Goal: Register for event/course

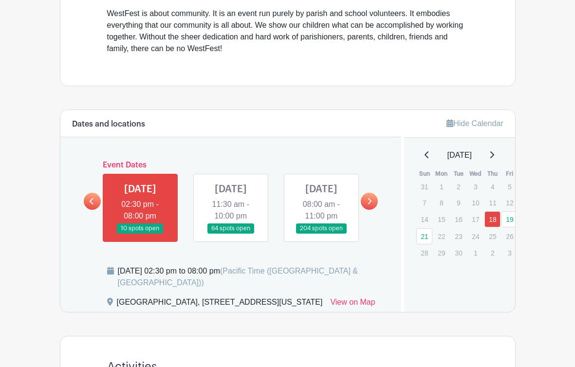
scroll to position [392, 0]
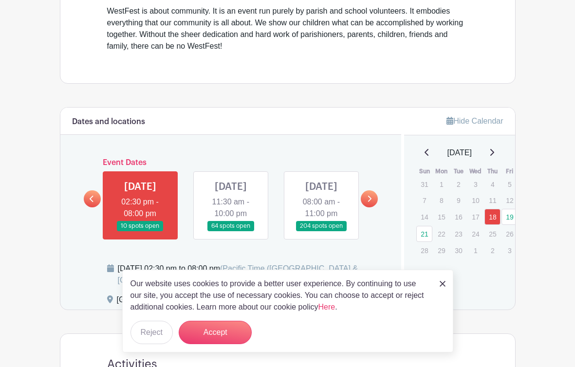
click at [321, 231] on link at bounding box center [321, 231] width 0 height 0
click at [196, 330] on button "Accept" at bounding box center [215, 332] width 73 height 23
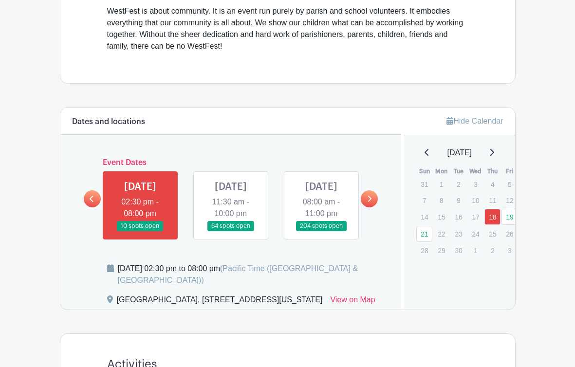
click at [231, 231] on link at bounding box center [231, 231] width 0 height 0
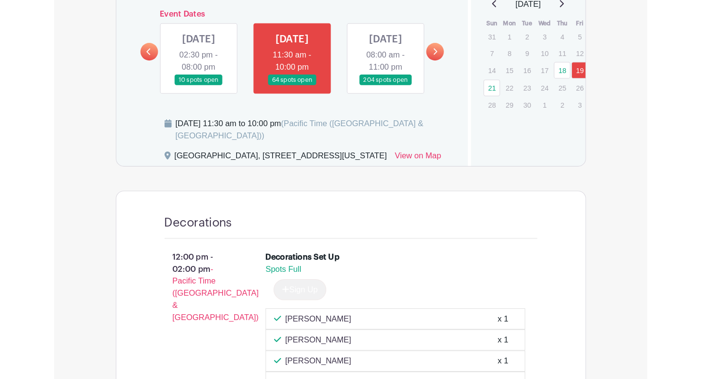
scroll to position [530, 0]
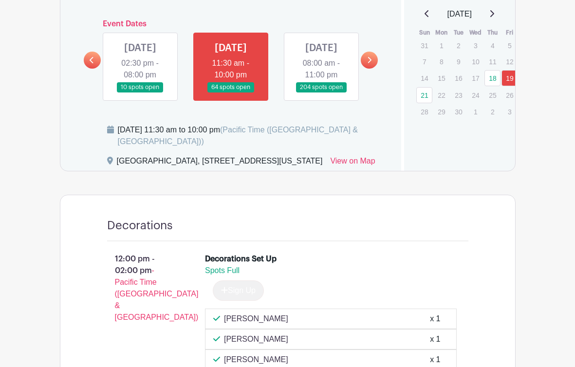
click at [321, 92] on link at bounding box center [321, 92] width 0 height 0
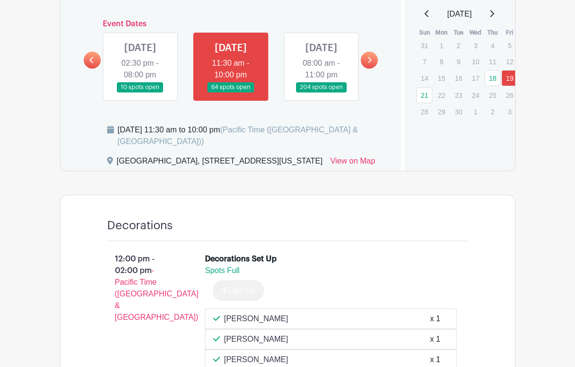
click at [369, 63] on icon at bounding box center [370, 60] width 4 height 6
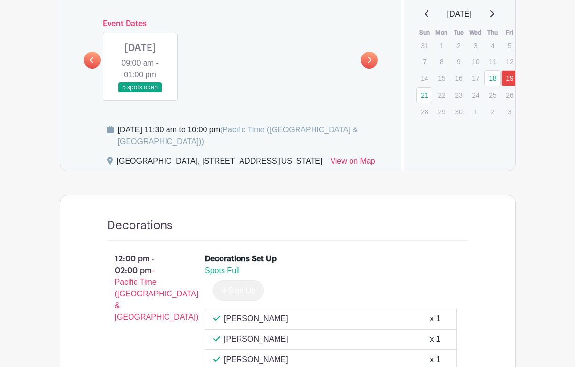
click at [94, 69] on link at bounding box center [92, 60] width 17 height 17
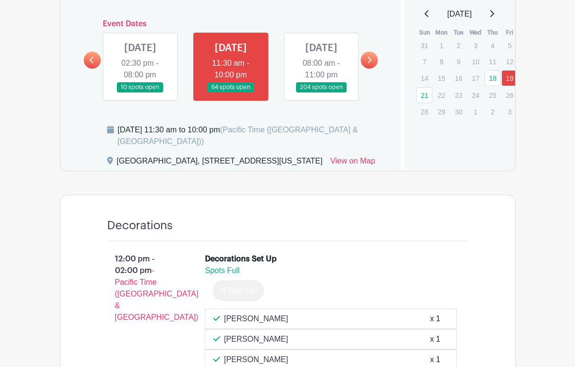
click at [321, 92] on link at bounding box center [321, 92] width 0 height 0
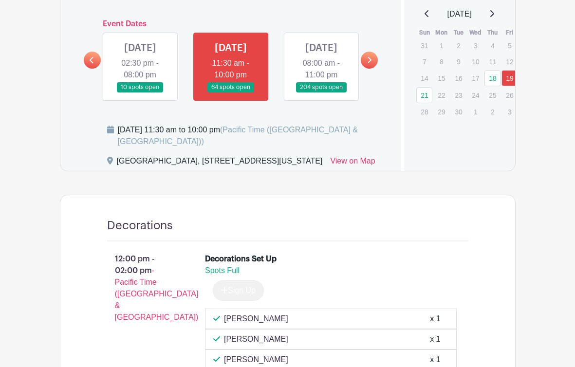
click at [321, 92] on link at bounding box center [321, 92] width 0 height 0
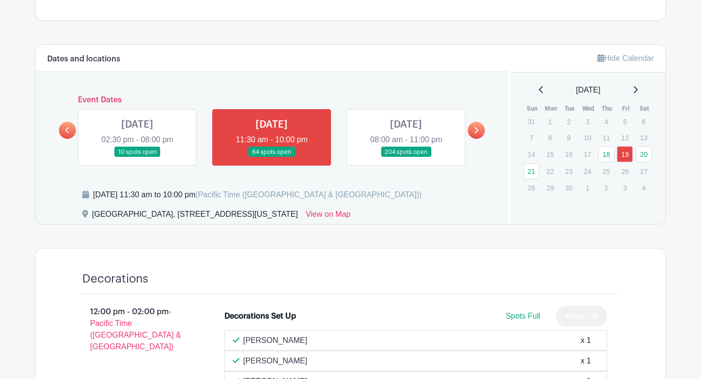
scroll to position [414, 0]
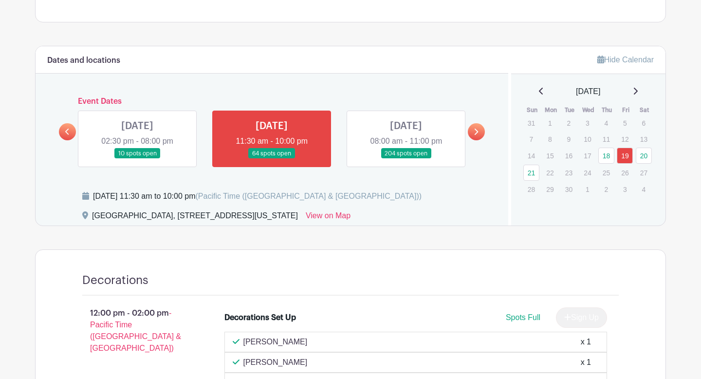
click at [406, 159] on link at bounding box center [406, 159] width 0 height 0
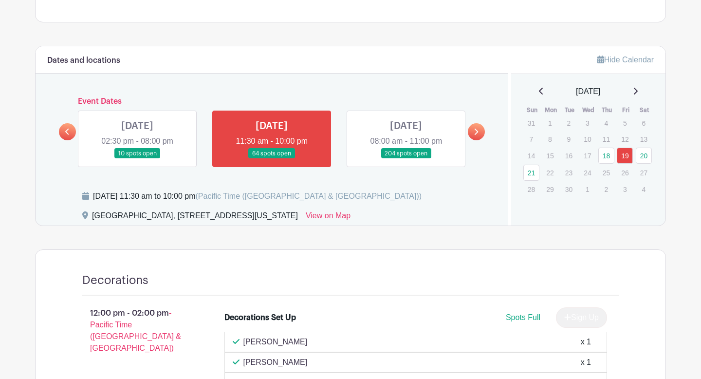
click at [406, 159] on link at bounding box center [406, 159] width 0 height 0
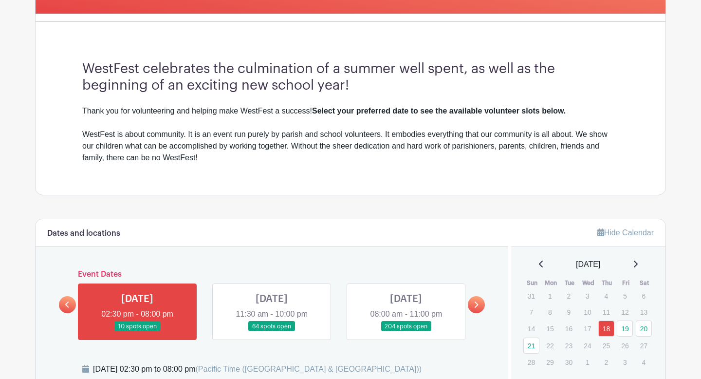
scroll to position [240, 0]
click at [406, 332] on link at bounding box center [406, 332] width 0 height 0
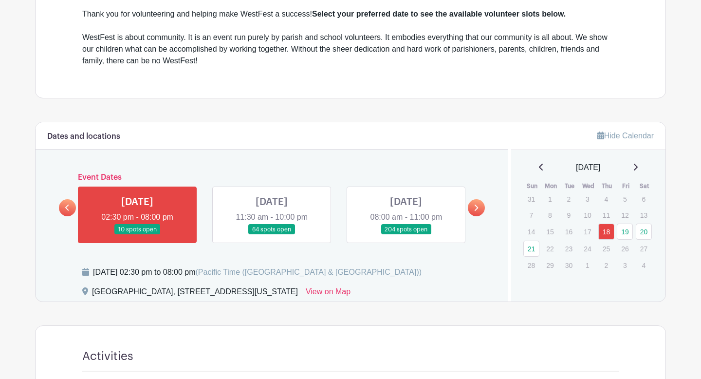
scroll to position [341, 0]
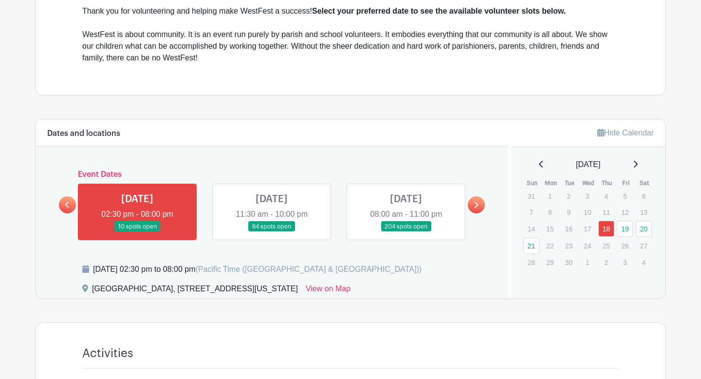
click at [406, 232] on link at bounding box center [406, 232] width 0 height 0
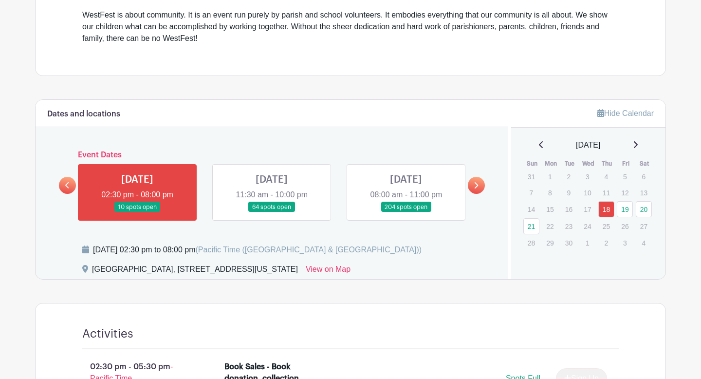
click at [406, 212] on link at bounding box center [406, 212] width 0 height 0
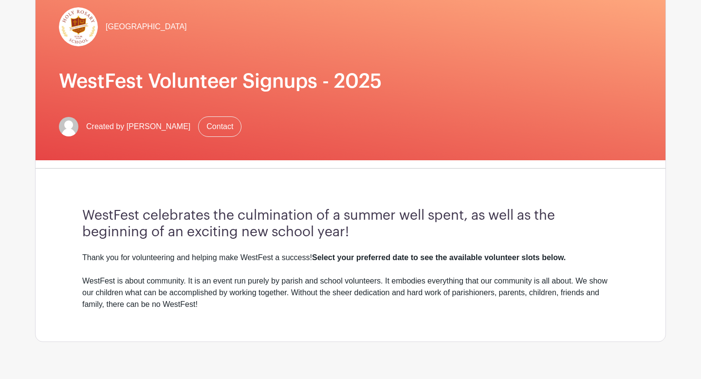
scroll to position [0, 0]
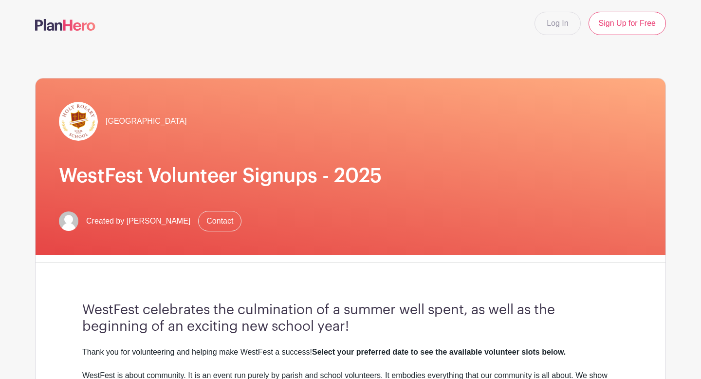
drag, startPoint x: 378, startPoint y: 224, endPoint x: 145, endPoint y: 82, distance: 273.0
click at [140, 85] on div "Holy Rosary School WestFest Volunteer Signups - 2025 Created by Beth Martin Con…" at bounding box center [350, 241] width 631 height 389
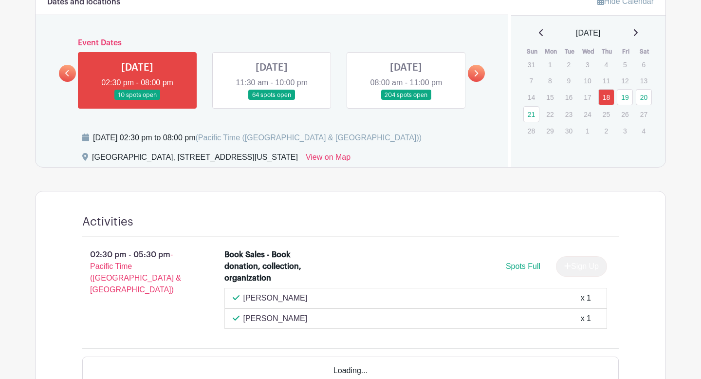
scroll to position [472, 0]
click at [406, 101] on link at bounding box center [406, 101] width 0 height 0
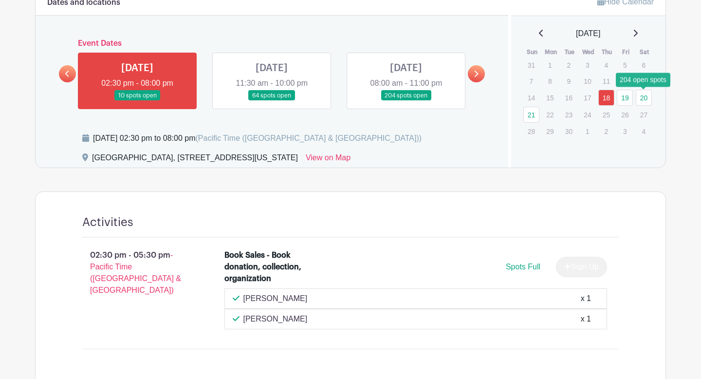
click at [642, 103] on link "20" at bounding box center [644, 98] width 16 height 16
click at [641, 94] on link "20" at bounding box center [644, 98] width 16 height 16
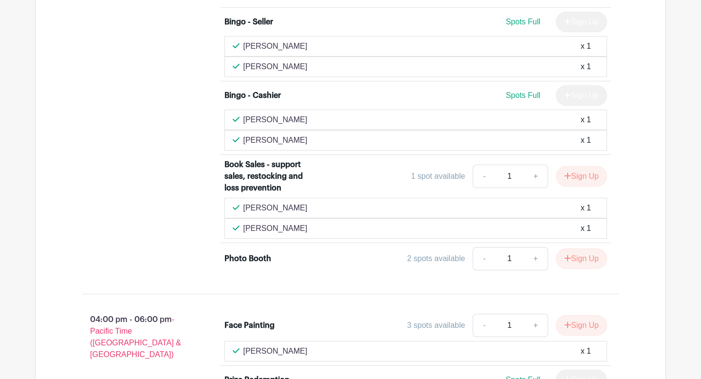
scroll to position [2763, 0]
click at [581, 169] on button "Sign Up" at bounding box center [581, 177] width 51 height 20
click at [588, 167] on div "Sign Up" at bounding box center [577, 177] width 59 height 20
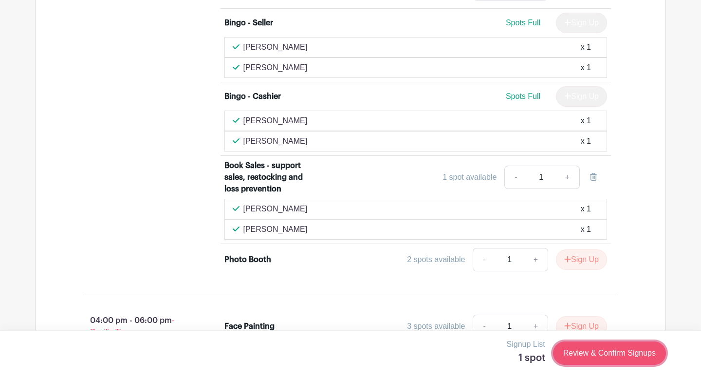
click at [579, 351] on link "Review & Confirm Signups" at bounding box center [609, 352] width 113 height 23
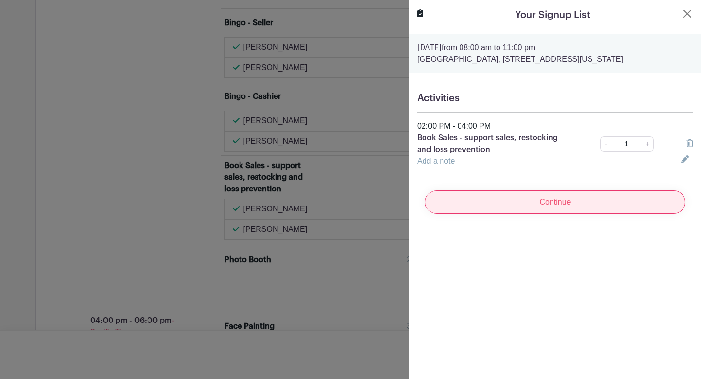
click at [507, 212] on input "Continue" at bounding box center [555, 201] width 260 height 23
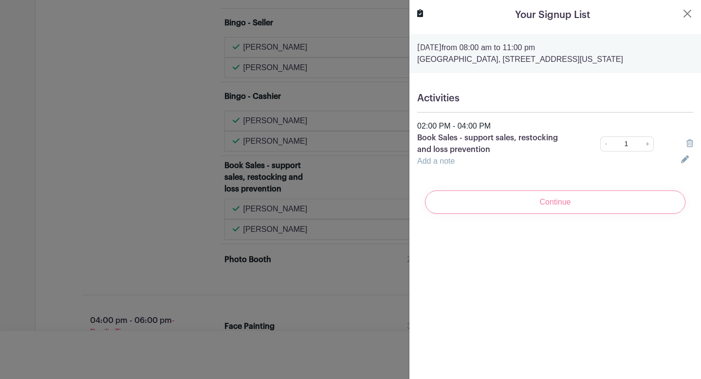
click at [512, 200] on div "Continue" at bounding box center [555, 202] width 276 height 39
click at [511, 203] on div "Continue" at bounding box center [555, 202] width 276 height 39
click at [513, 203] on div "Continue" at bounding box center [555, 202] width 276 height 39
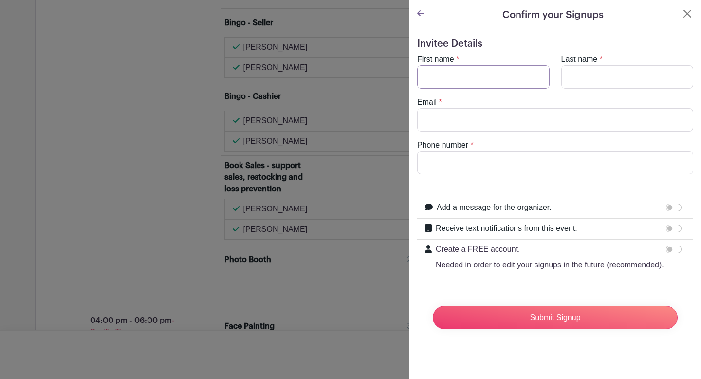
click at [455, 71] on input "First name" at bounding box center [483, 76] width 132 height 23
type input "[PERSON_NAME]"
type input "Bosch"
type input "[PERSON_NAME][DOMAIN_NAME][EMAIL_ADDRESS][DOMAIN_NAME]"
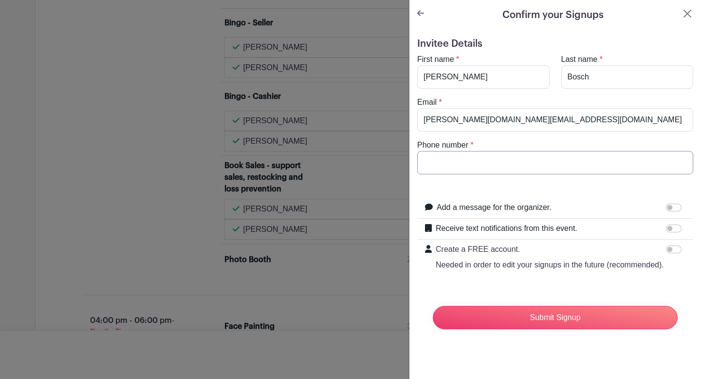
type input "6174595534"
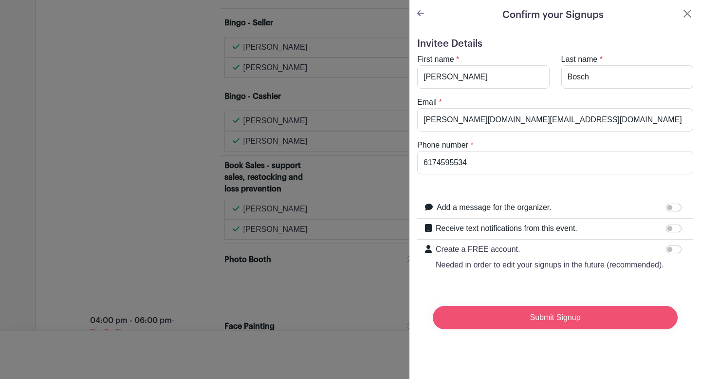
click at [503, 315] on input "Submit Signup" at bounding box center [555, 317] width 245 height 23
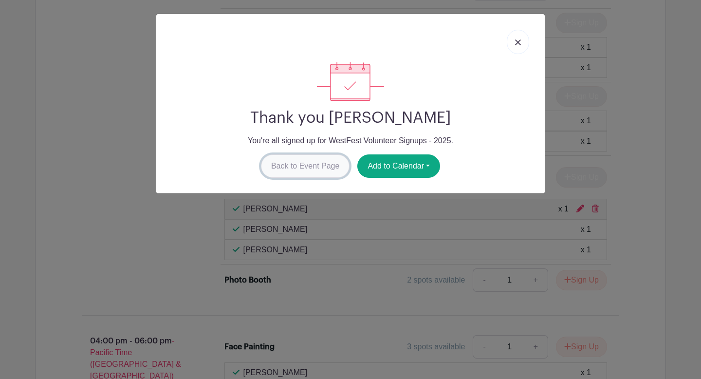
click at [294, 166] on link "Back to Event Page" at bounding box center [305, 165] width 89 height 23
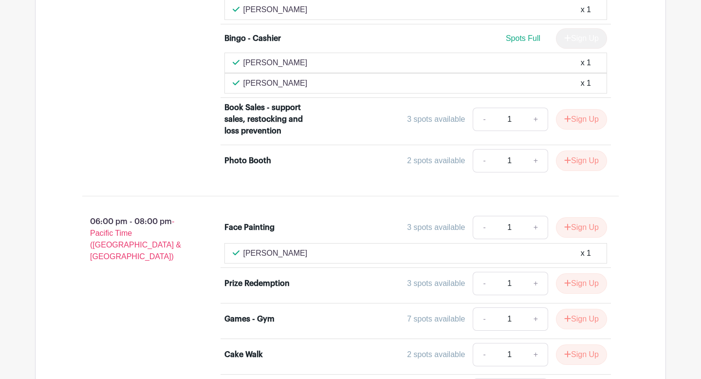
scroll to position [3433, 0]
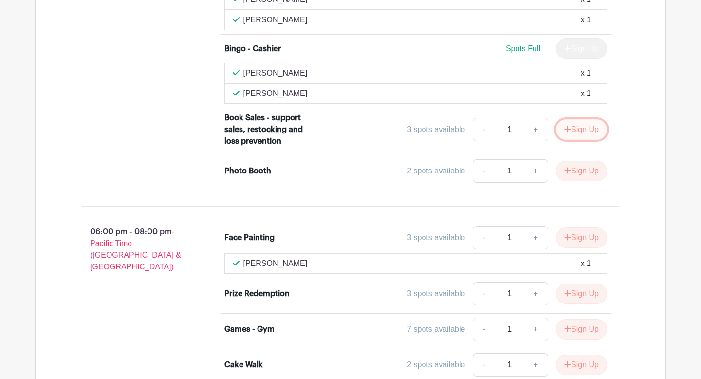
click at [591, 119] on button "Sign Up" at bounding box center [581, 129] width 51 height 20
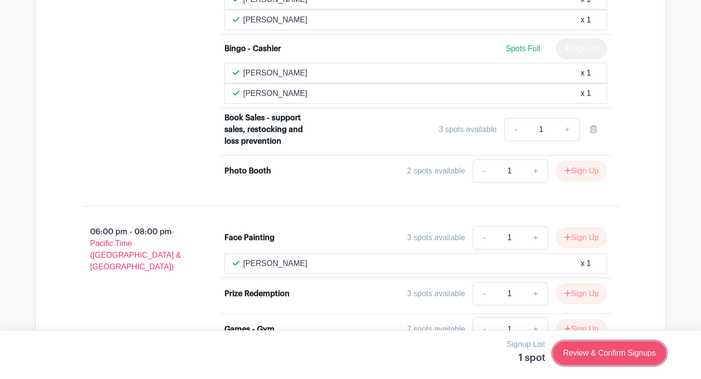
click at [589, 353] on link "Review & Confirm Signups" at bounding box center [609, 352] width 113 height 23
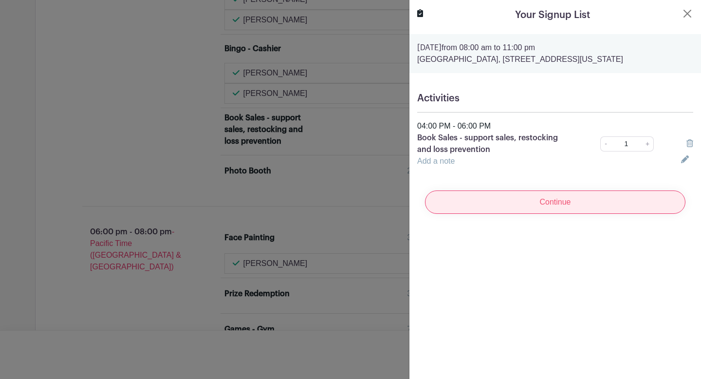
click at [496, 210] on input "Continue" at bounding box center [555, 201] width 260 height 23
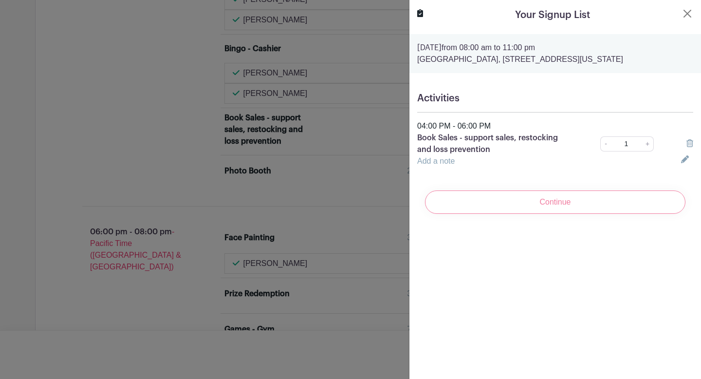
click at [552, 205] on div "Continue" at bounding box center [555, 202] width 276 height 39
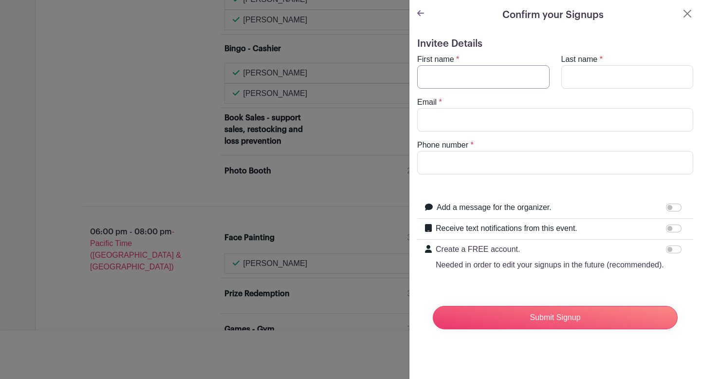
click at [457, 79] on input "First name" at bounding box center [483, 76] width 132 height 23
type input "[PERSON_NAME]"
type input "Bosch"
type input "[PERSON_NAME][DOMAIN_NAME][EMAIL_ADDRESS][DOMAIN_NAME]"
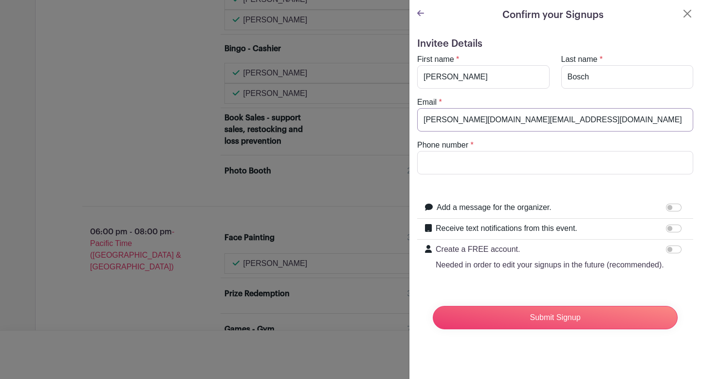
type input "6174595534"
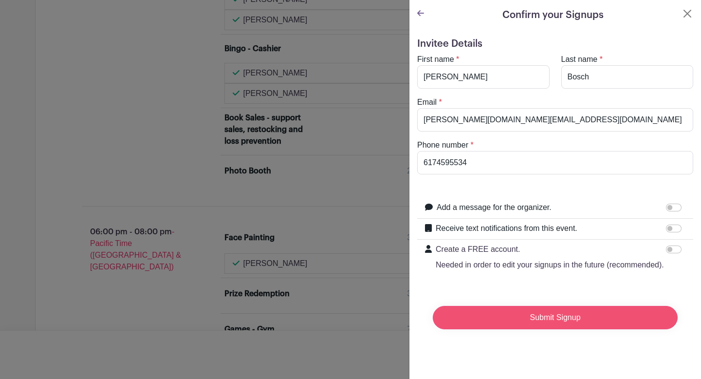
click at [501, 325] on input "Submit Signup" at bounding box center [555, 317] width 245 height 23
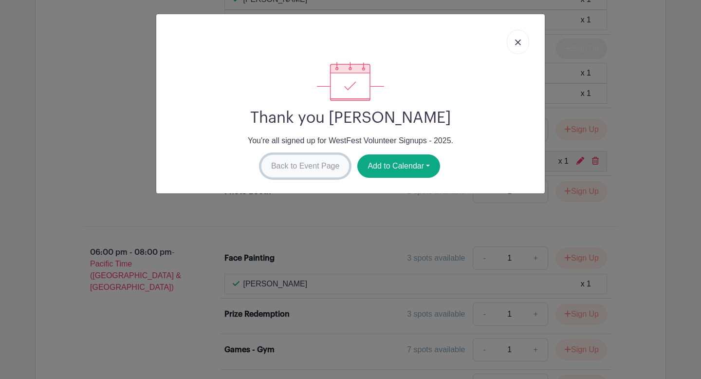
click at [290, 167] on link "Back to Event Page" at bounding box center [305, 165] width 89 height 23
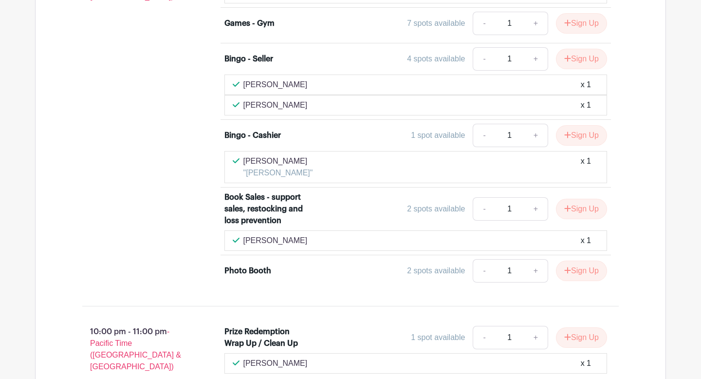
scroll to position [4136, 0]
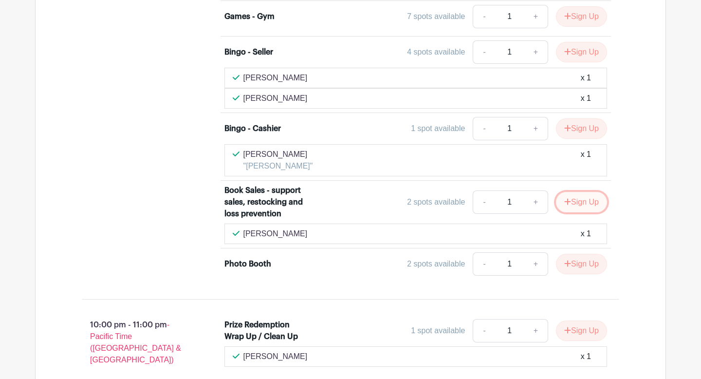
click at [572, 194] on button "Sign Up" at bounding box center [581, 202] width 51 height 20
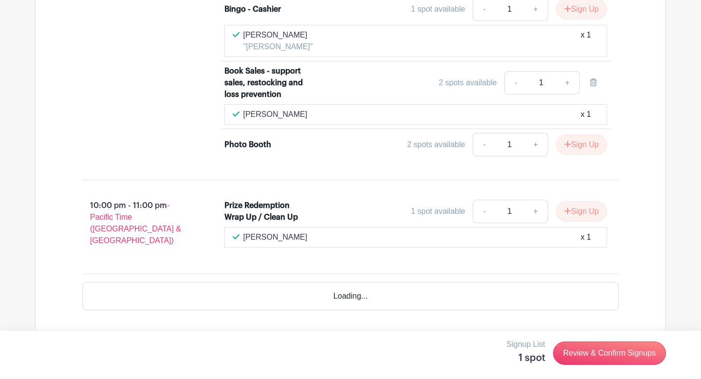
scroll to position [4261, 0]
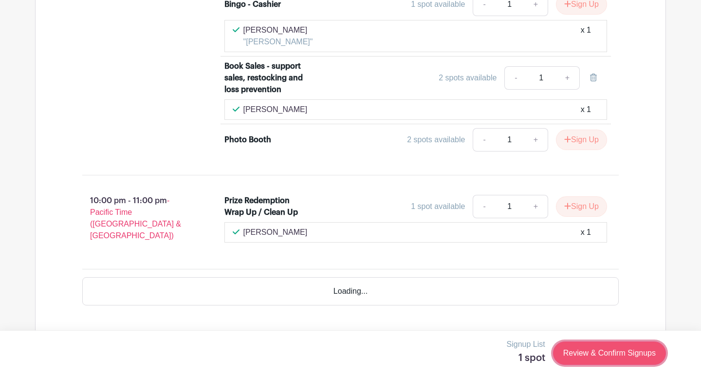
click at [621, 351] on link "Review & Confirm Signups" at bounding box center [609, 352] width 113 height 23
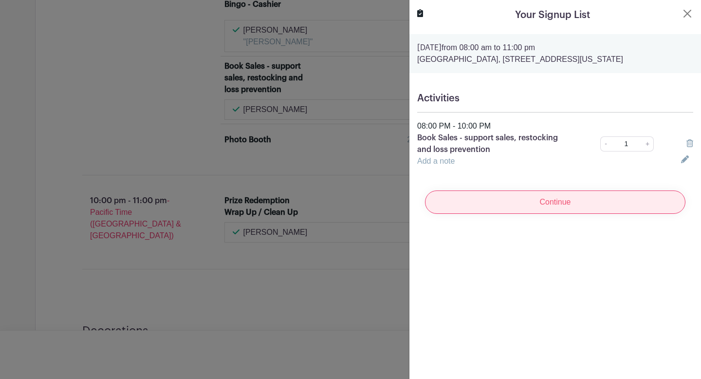
click at [581, 210] on input "Continue" at bounding box center [555, 201] width 260 height 23
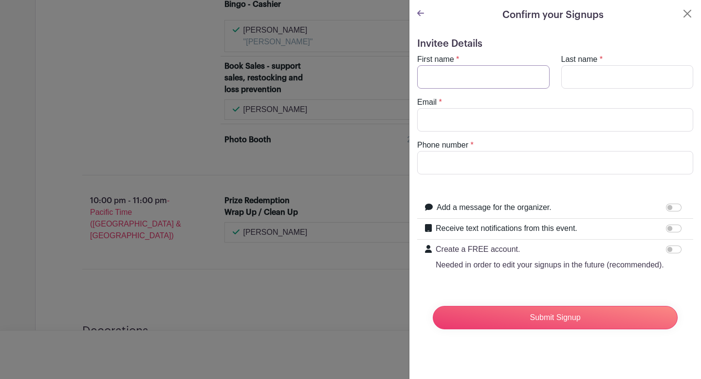
click at [490, 75] on input "First name" at bounding box center [483, 76] width 132 height 23
type input "[PERSON_NAME]"
type input "Bosch"
type input "[PERSON_NAME][DOMAIN_NAME][EMAIL_ADDRESS][DOMAIN_NAME]"
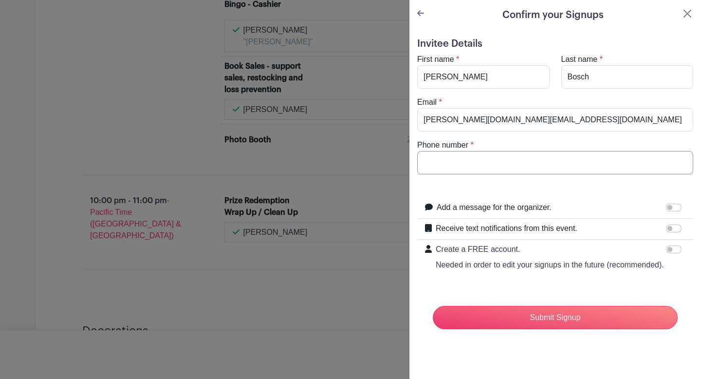
type input "6174595534"
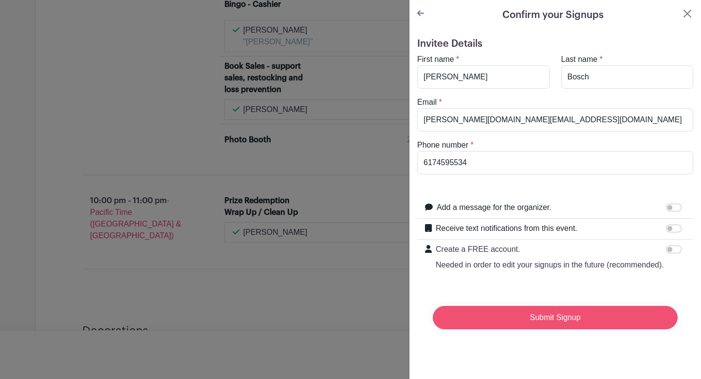
click at [581, 323] on input "Submit Signup" at bounding box center [555, 317] width 245 height 23
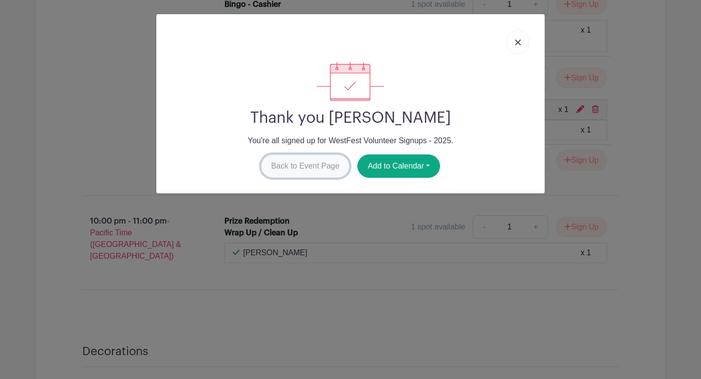
click at [316, 163] on link "Back to Event Page" at bounding box center [305, 165] width 89 height 23
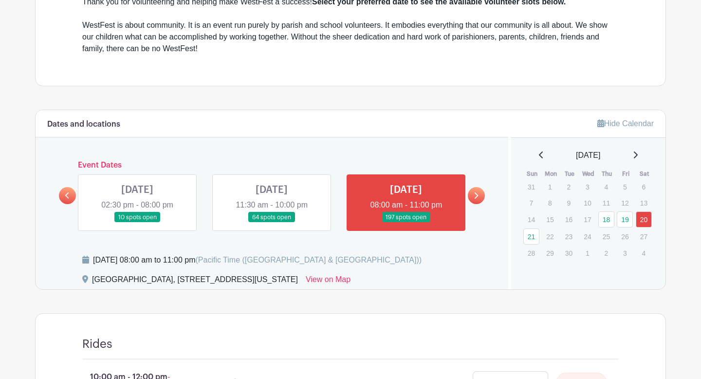
scroll to position [357, 0]
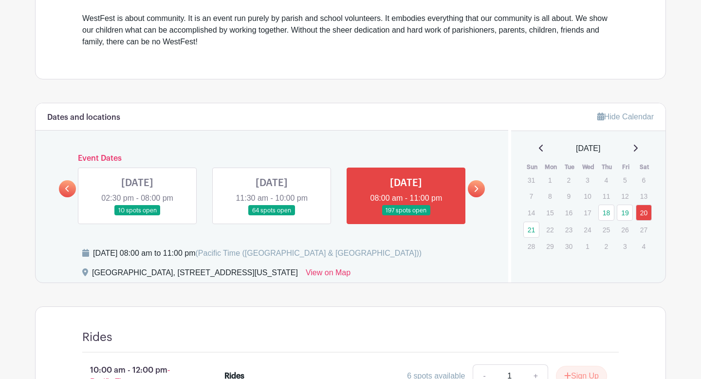
click at [272, 216] on link at bounding box center [272, 216] width 0 height 0
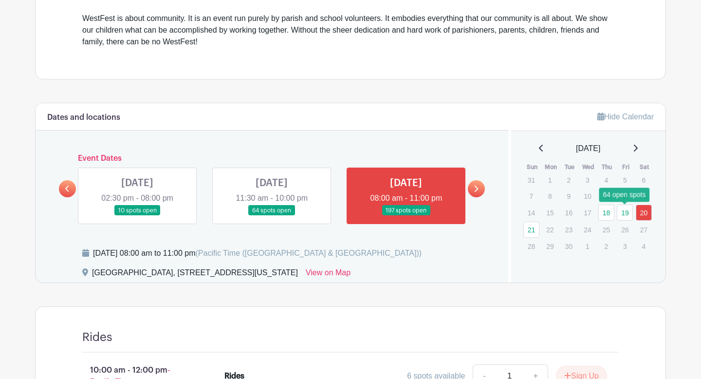
click at [622, 215] on link "19" at bounding box center [625, 212] width 16 height 16
click at [628, 214] on link "19" at bounding box center [625, 212] width 16 height 16
click at [625, 212] on link "19" at bounding box center [625, 212] width 16 height 16
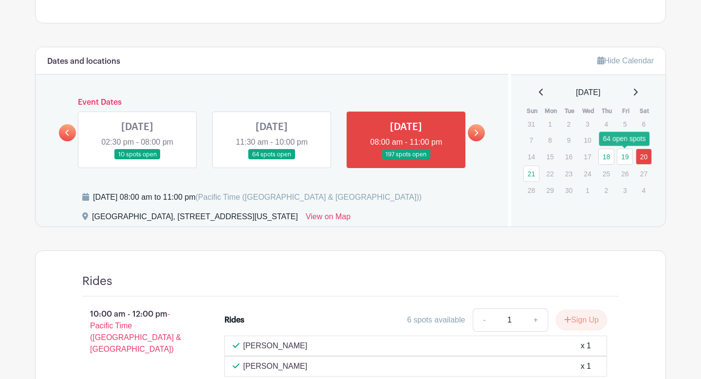
scroll to position [416, 0]
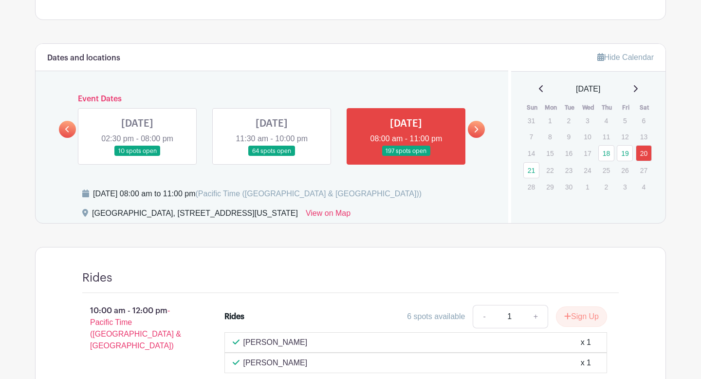
click at [272, 156] on link at bounding box center [272, 156] width 0 height 0
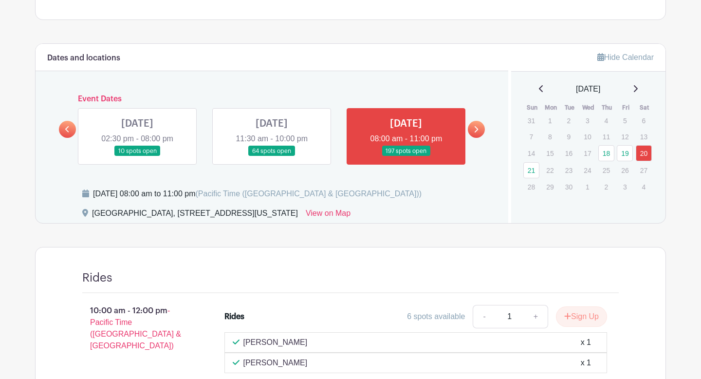
click at [272, 156] on link at bounding box center [272, 156] width 0 height 0
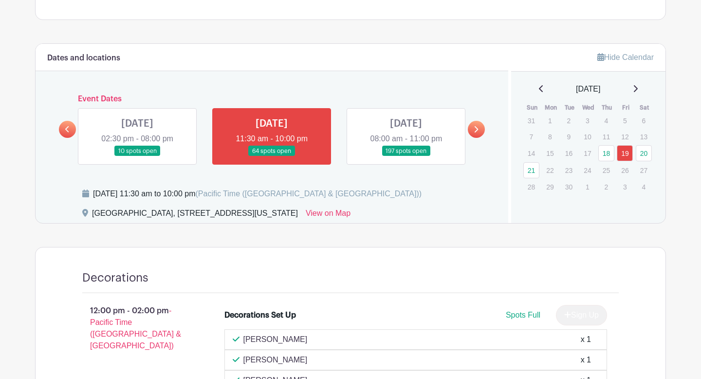
click at [272, 156] on link at bounding box center [272, 156] width 0 height 0
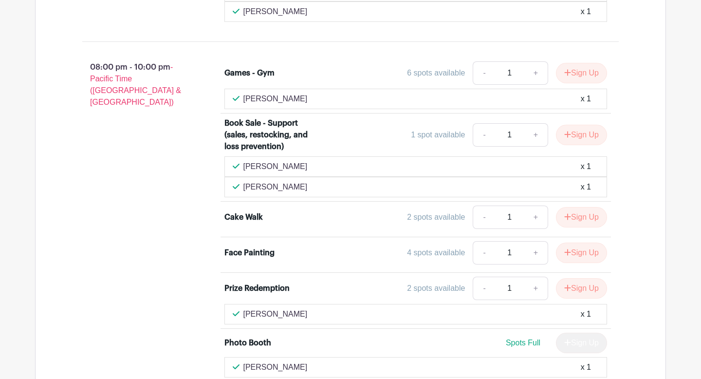
scroll to position [2641, 0]
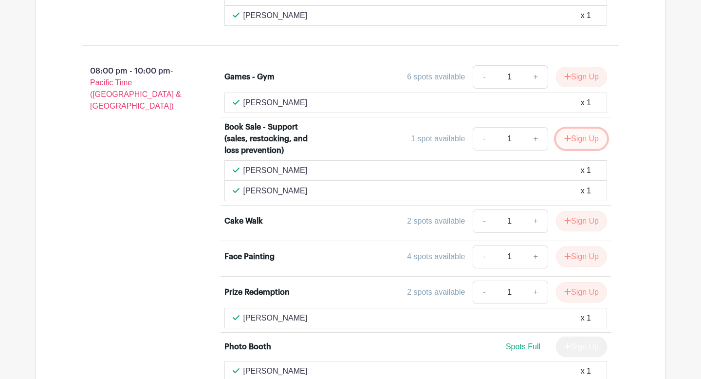
click at [573, 128] on button "Sign Up" at bounding box center [581, 138] width 51 height 20
click at [573, 128] on div "Sign Up" at bounding box center [577, 138] width 59 height 20
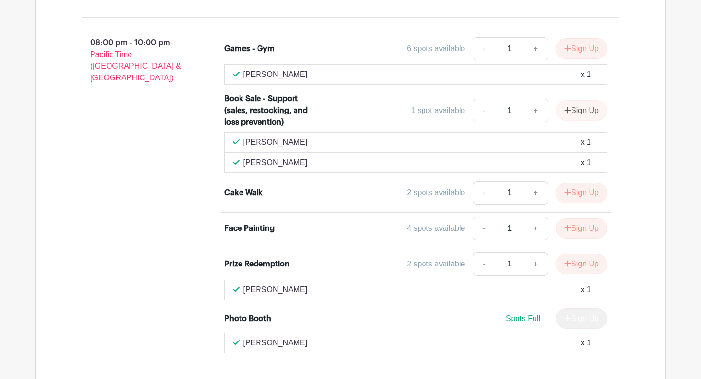
scroll to position [2584, 0]
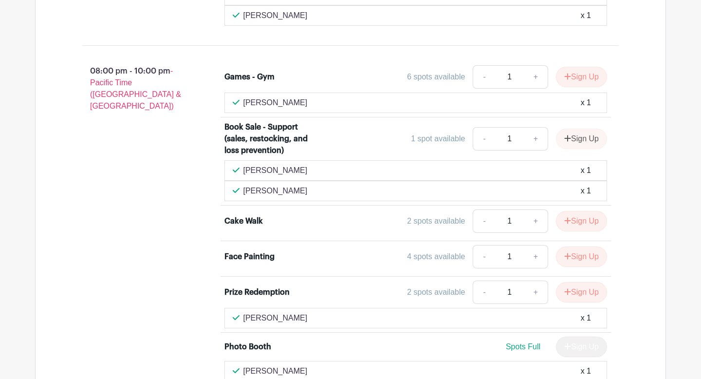
click at [578, 128] on div "Sign Up" at bounding box center [577, 138] width 59 height 20
click at [629, 132] on div "Games - Gym 6 spots available - 1 + Sign Up [PERSON_NAME] x 1 Book Sale - Suppo…" at bounding box center [422, 223] width 426 height 324
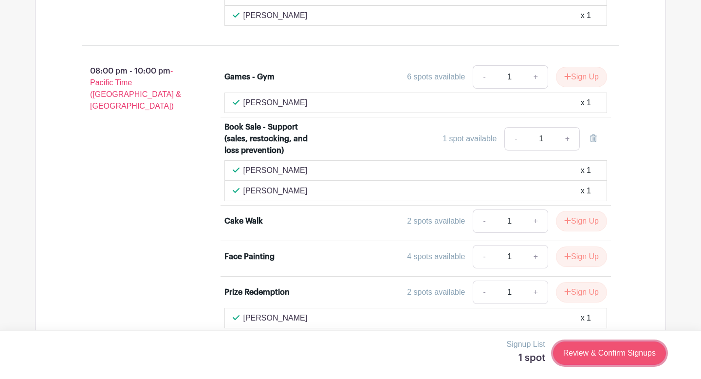
click at [582, 354] on link "Review & Confirm Signups" at bounding box center [609, 352] width 113 height 23
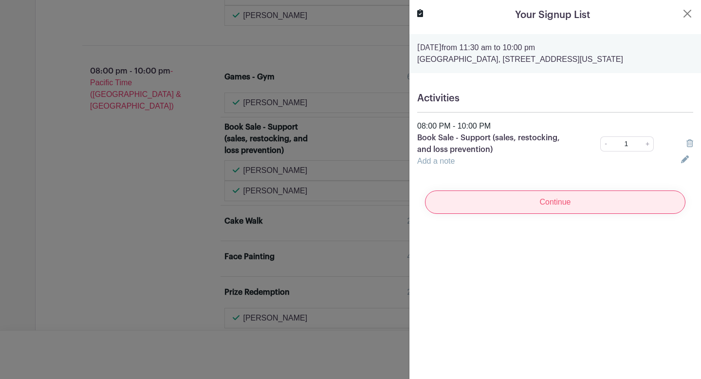
click at [533, 197] on input "Continue" at bounding box center [555, 201] width 260 height 23
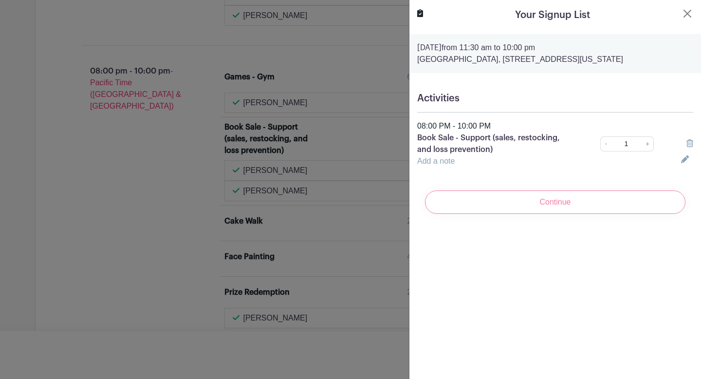
click at [535, 205] on div "Continue" at bounding box center [555, 202] width 276 height 39
click at [547, 303] on div "Your Signup List [DATE] 11:30 am to 10:00 pm [GEOGRAPHIC_DATA], [STREET_ADDRESS…" at bounding box center [555, 189] width 292 height 379
click at [568, 200] on div "Continue" at bounding box center [555, 202] width 276 height 39
click at [592, 202] on div "Continue" at bounding box center [555, 202] width 276 height 39
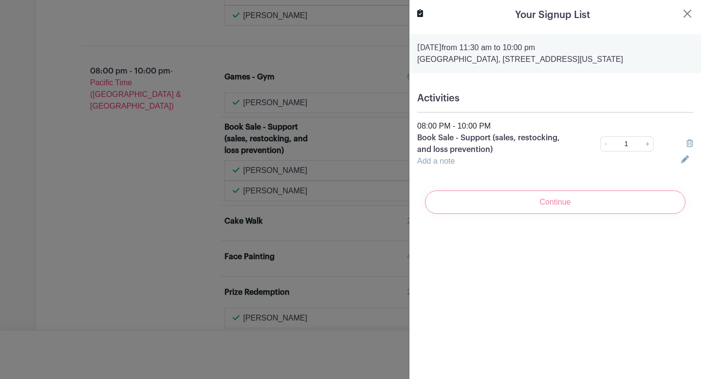
click at [592, 202] on div "Continue" at bounding box center [555, 202] width 276 height 39
click at [510, 196] on div "Continue" at bounding box center [555, 202] width 276 height 39
click at [558, 203] on div "Continue" at bounding box center [555, 202] width 276 height 39
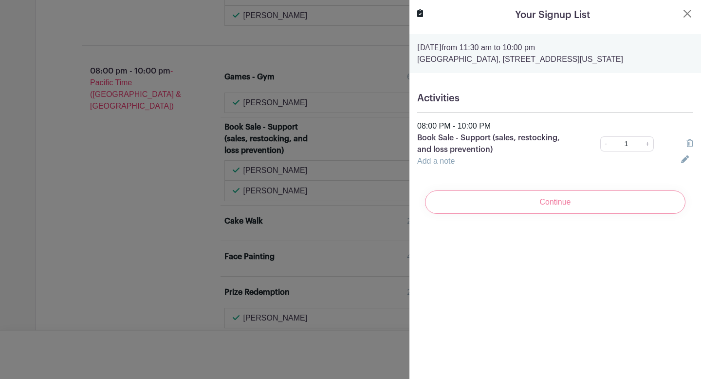
click at [558, 203] on div "Continue" at bounding box center [555, 202] width 276 height 39
click at [523, 198] on div "Continue" at bounding box center [555, 202] width 276 height 39
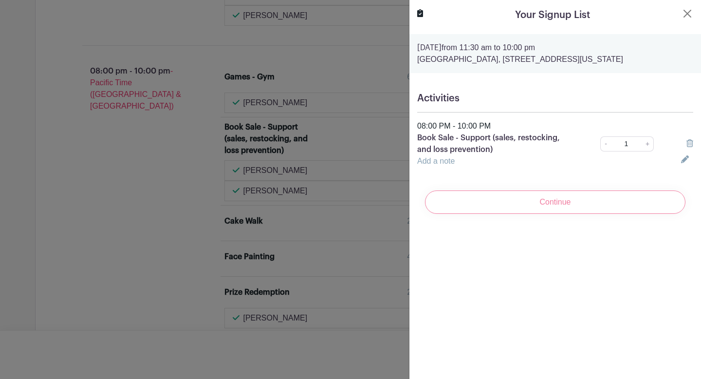
click at [523, 198] on div "Continue" at bounding box center [555, 202] width 276 height 39
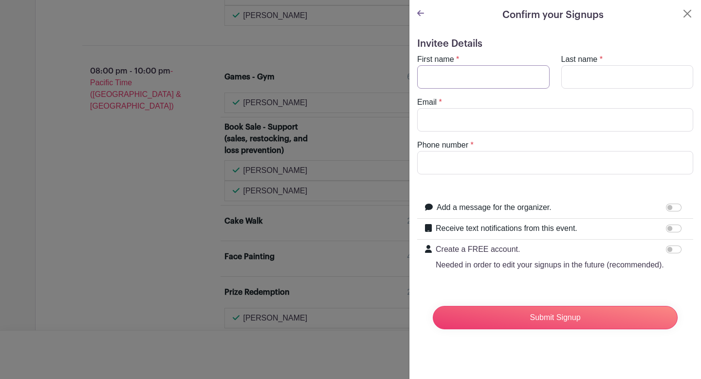
click at [484, 78] on input "First name" at bounding box center [483, 76] width 132 height 23
type input "[PERSON_NAME]"
type input "Bosch"
type input "[PERSON_NAME][DOMAIN_NAME][EMAIL_ADDRESS][DOMAIN_NAME]"
type input "6174595534"
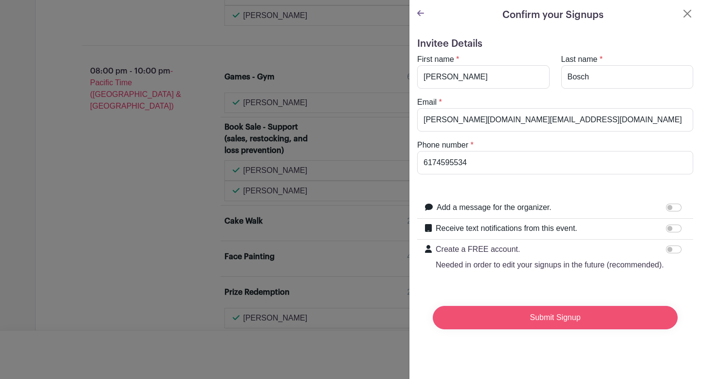
click at [488, 316] on input "Submit Signup" at bounding box center [555, 317] width 245 height 23
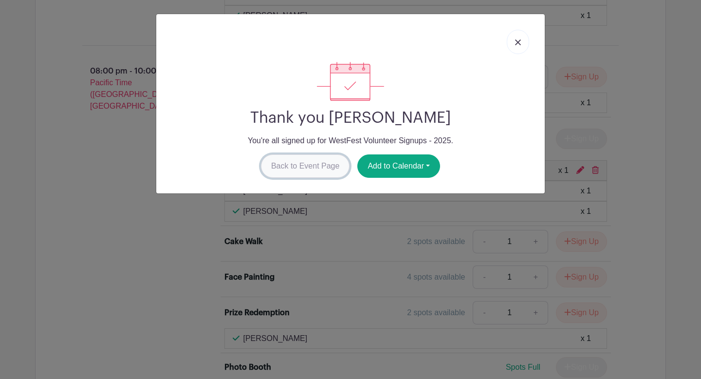
click at [304, 162] on link "Back to Event Page" at bounding box center [305, 165] width 89 height 23
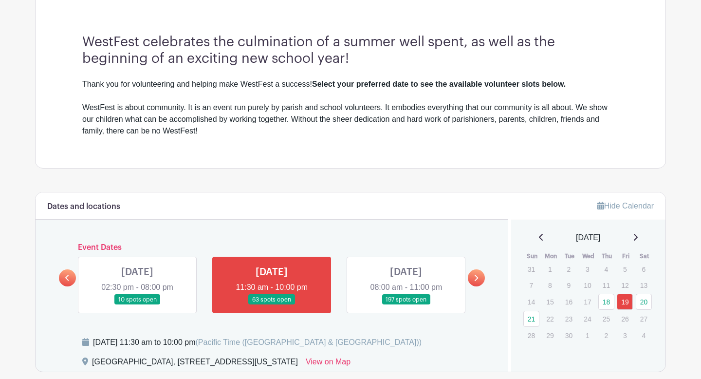
scroll to position [0, 0]
